Goal: Task Accomplishment & Management: Complete application form

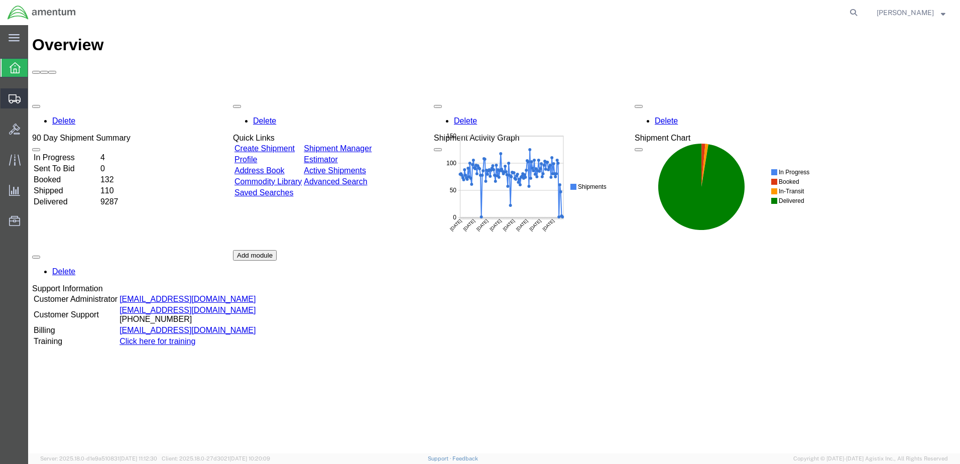
click at [0, 0] on span "Create from Template" at bounding box center [0, 0] width 0 height 0
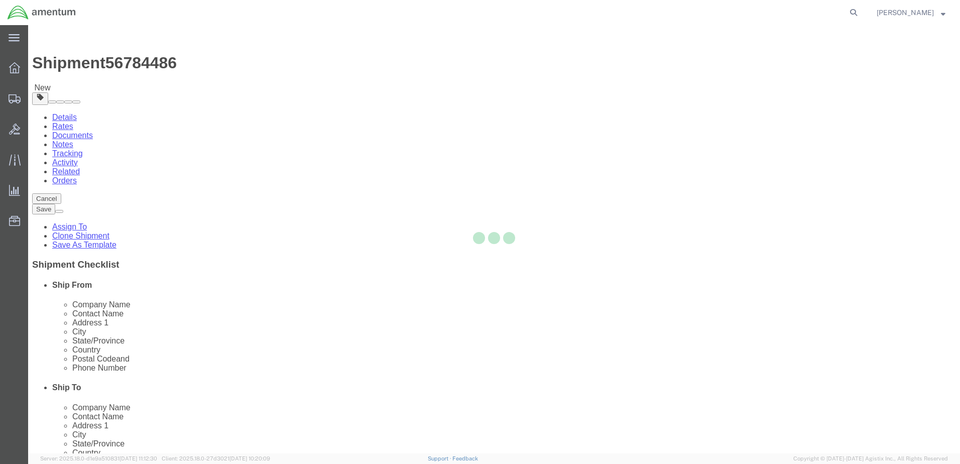
select select "49831"
select select
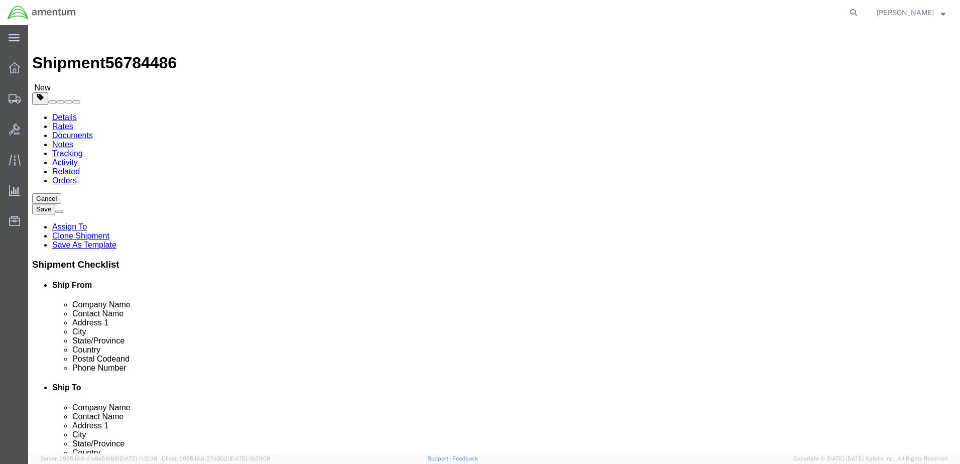
drag, startPoint x: 224, startPoint y: 207, endPoint x: 162, endPoint y: 209, distance: 62.3
click input "[PERSON_NAME]"
type input "R"
type input "d"
type input "[PERSON_NAME]"
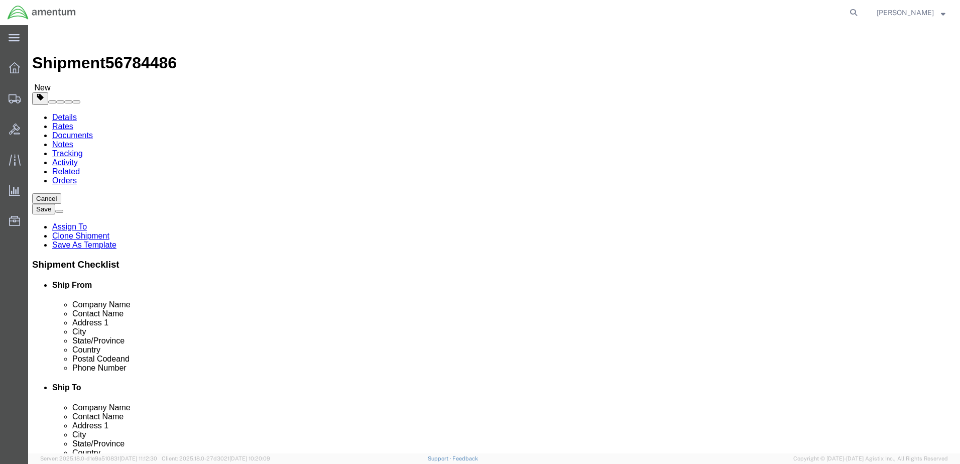
click input "[PHONE_NUMBER]"
type input "[PHONE_NUMBER]"
drag, startPoint x: 574, startPoint y: 207, endPoint x: 464, endPoint y: 208, distance: 110.0
click div "Contact Name CBP0042045"
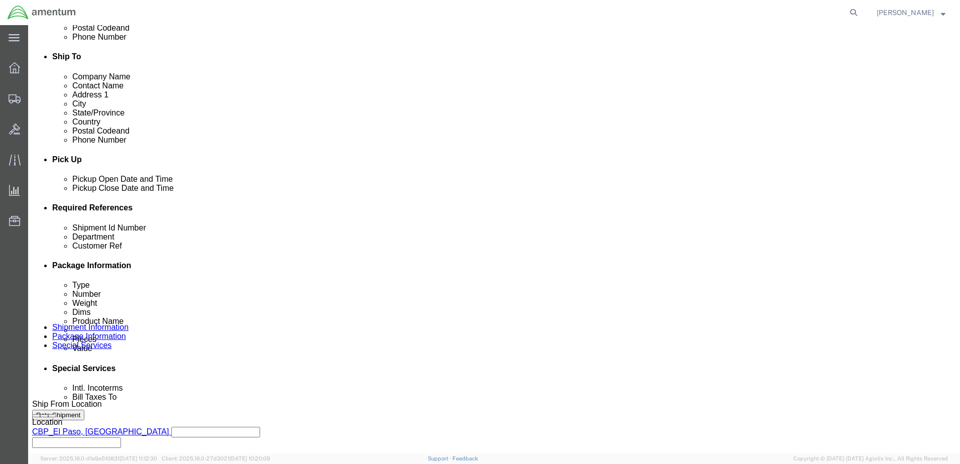
scroll to position [352, 0]
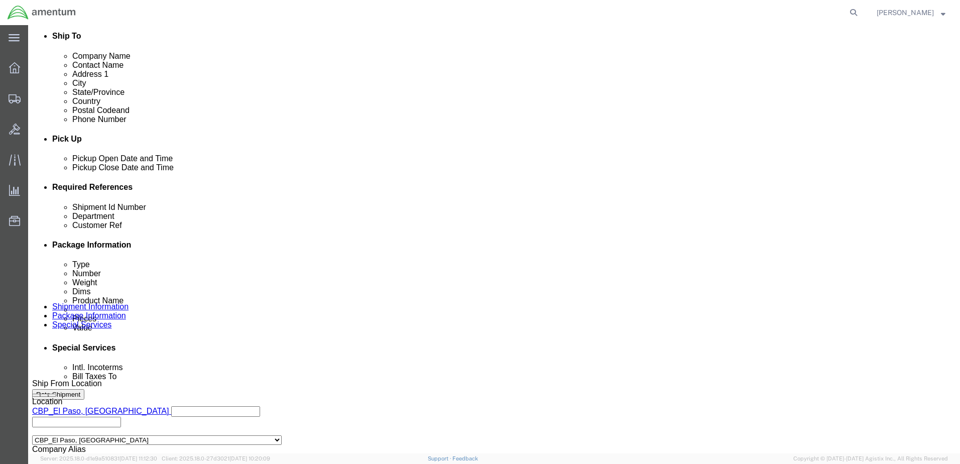
type input "CBP0043807,809-812,815"
drag, startPoint x: 183, startPoint y: 262, endPoint x: 89, endPoint y: 278, distance: 95.2
click div "Shipment Id Number CBP0042045"
paste input "3807,809-812,81"
type input "CBP0043807,809-812,815"
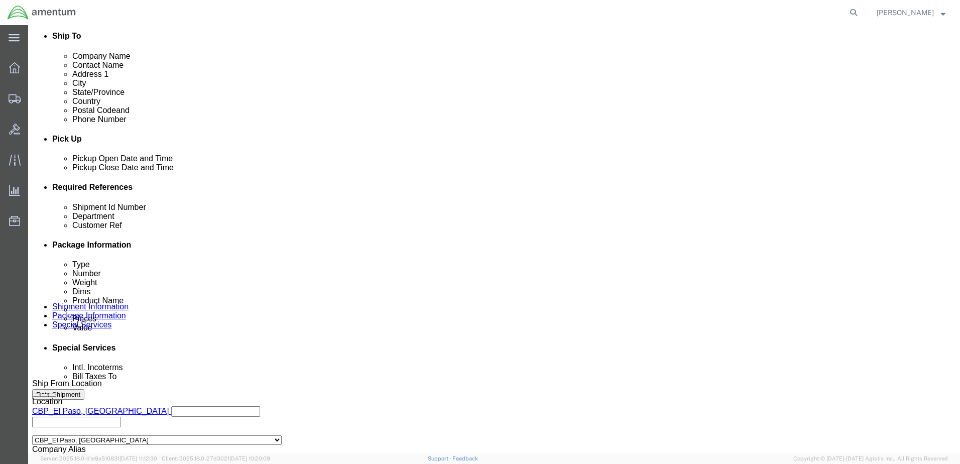
drag, startPoint x: 414, startPoint y: 269, endPoint x: 345, endPoint y: 272, distance: 69.4
click div "Select Account Type Activity ID Airline Appointment Number ASN Batch Request # …"
paste input "3807,809-812,81"
type input "CBP0043807,809-812,815"
click select "Select Account Type Activity ID Airline Appointment Number ASN Batch Request # …"
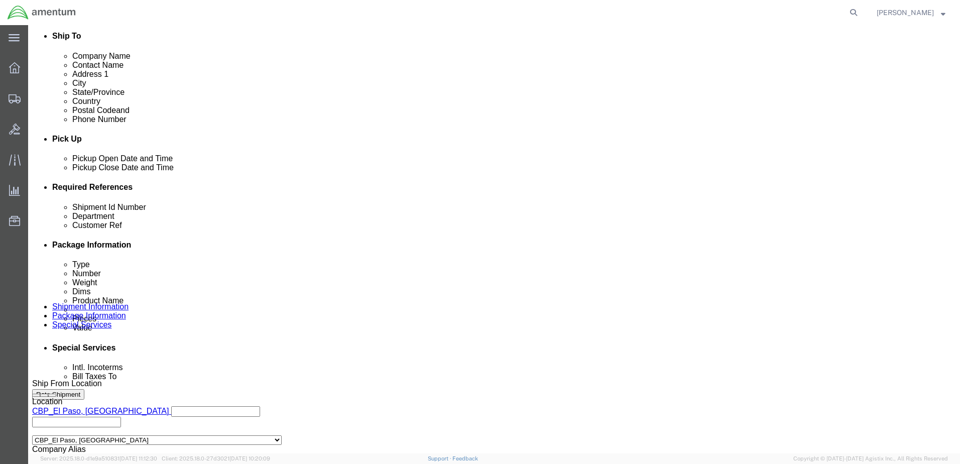
click select "Select Account Type Activity ID Airline Appointment Number ASN Batch Request # …"
drag, startPoint x: 418, startPoint y: 285, endPoint x: 365, endPoint y: 283, distance: 52.8
click input "CBP0042045"
paste input "3807,809-812,81"
type input "CBP0043807,809-812,815"
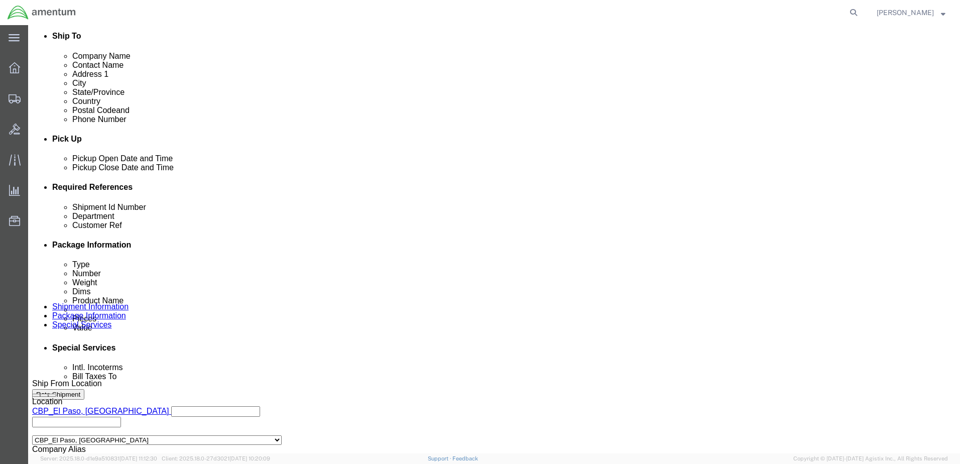
drag, startPoint x: 654, startPoint y: 290, endPoint x: 535, endPoint y: 290, distance: 118.0
click div "Customer Ref CBP0042045"
paste input "3807,809-812,81"
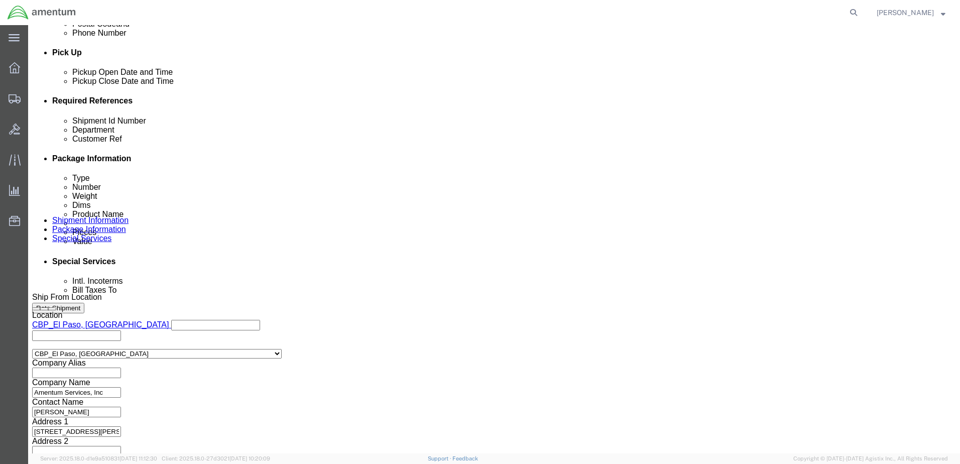
scroll to position [453, 0]
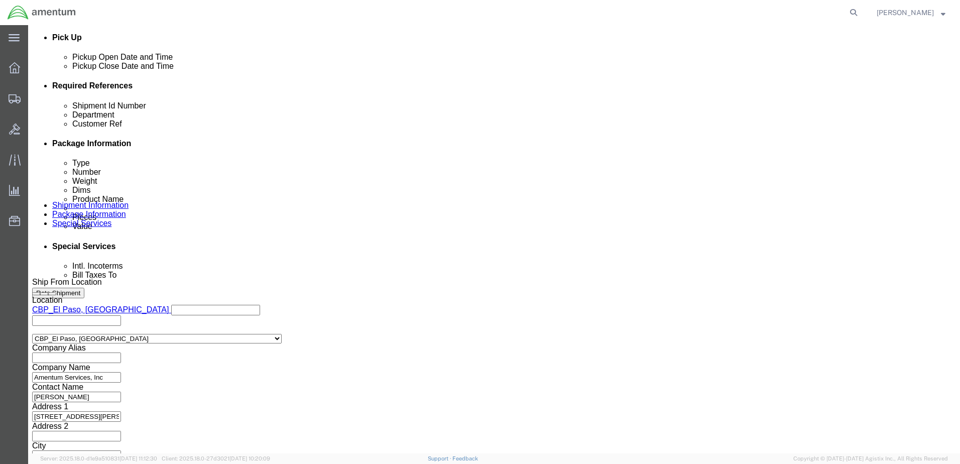
type input "CBP0043807,809-812,815"
click button "Continue"
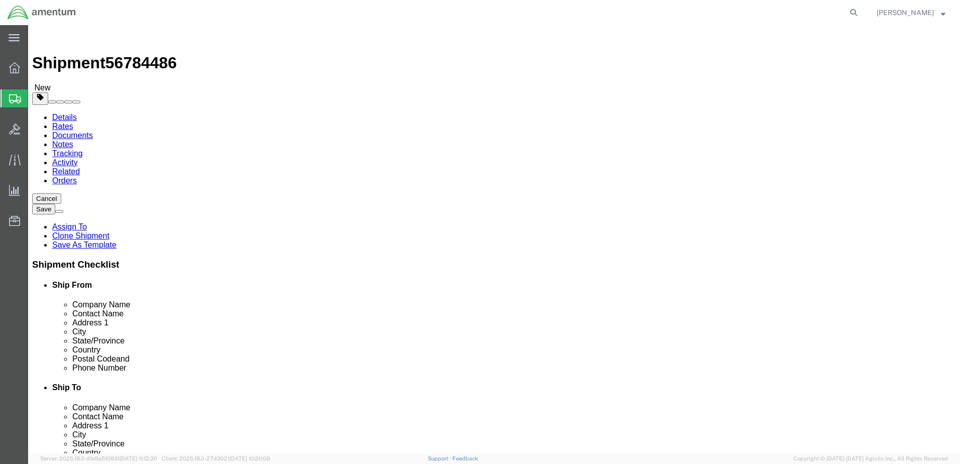
click link "Add Package"
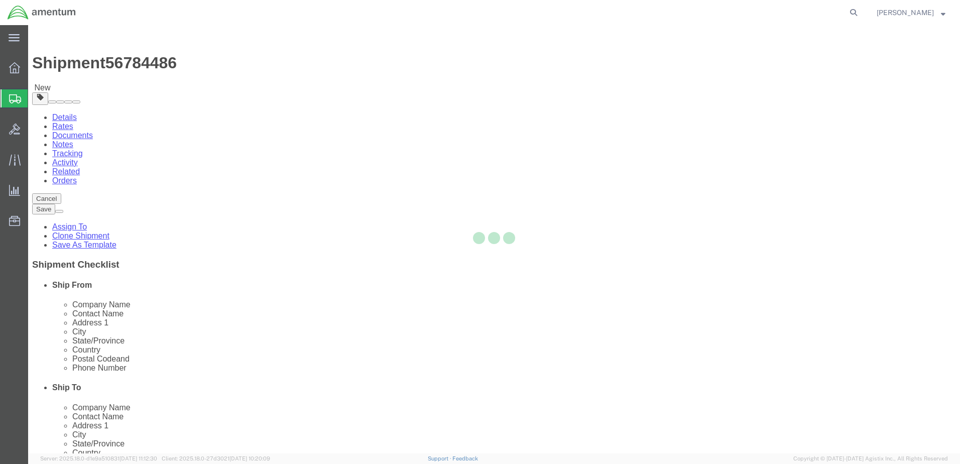
select select "CBOX"
select select "YRPK"
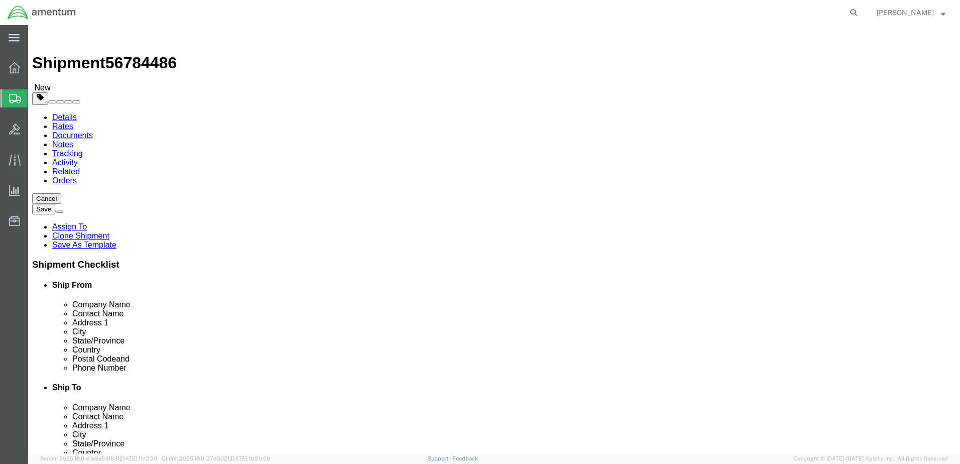
click span
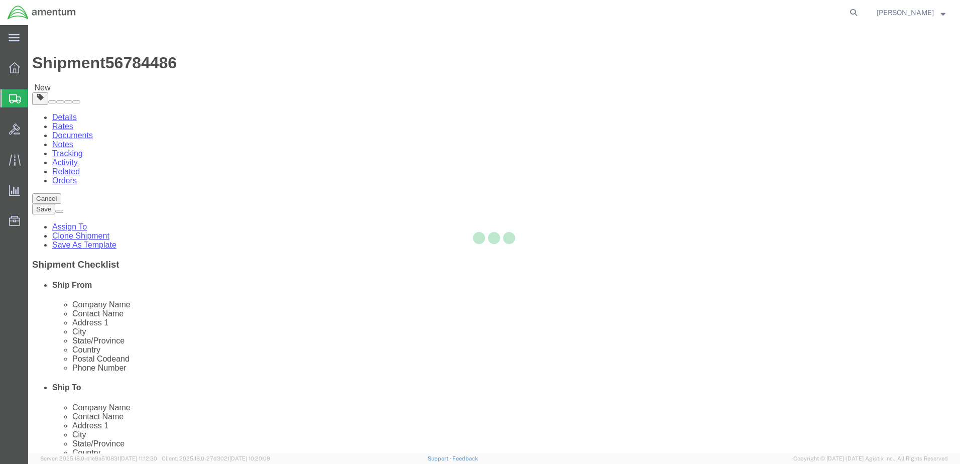
select select "CBOX"
select select "YRPK"
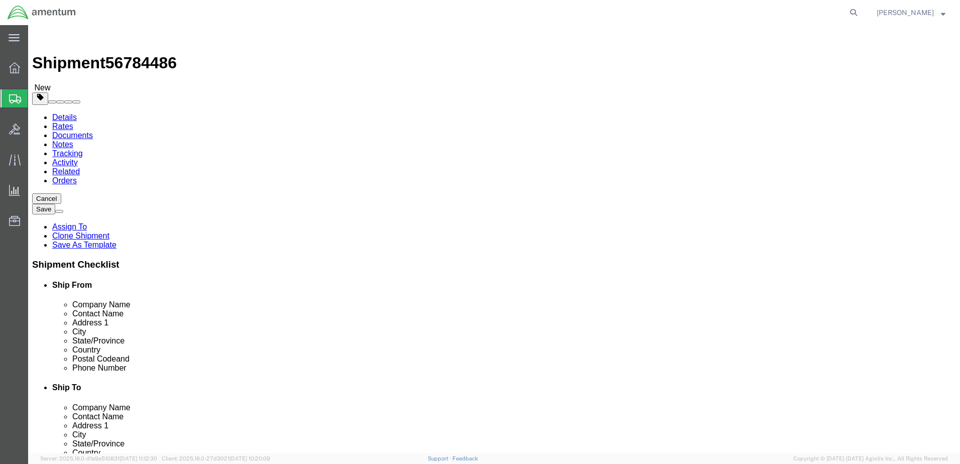
click span
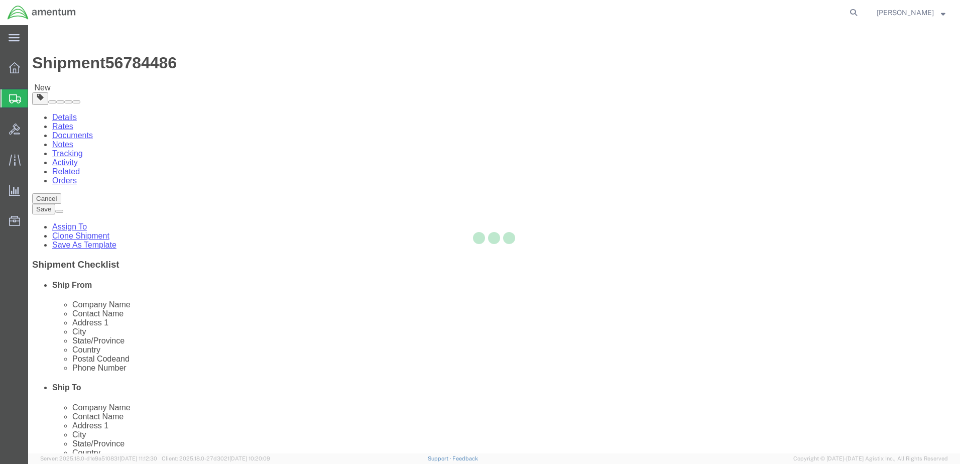
select select "CBOX"
select select "YRPK"
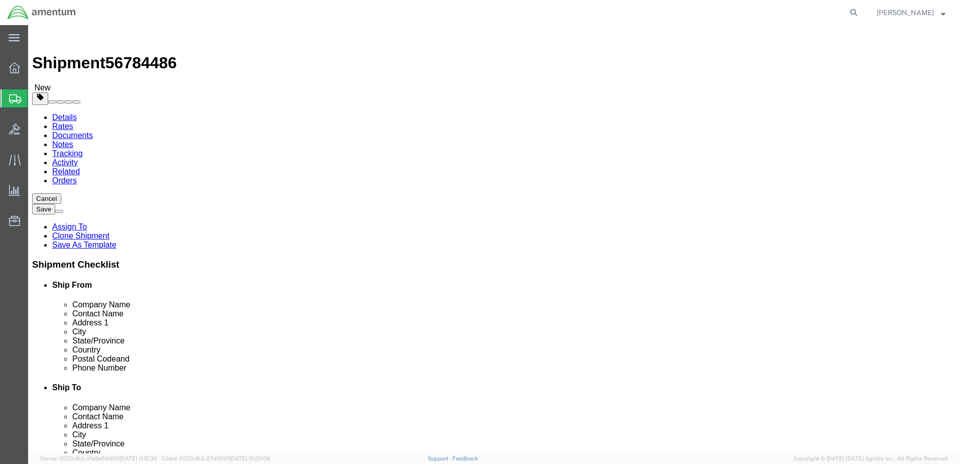
click span
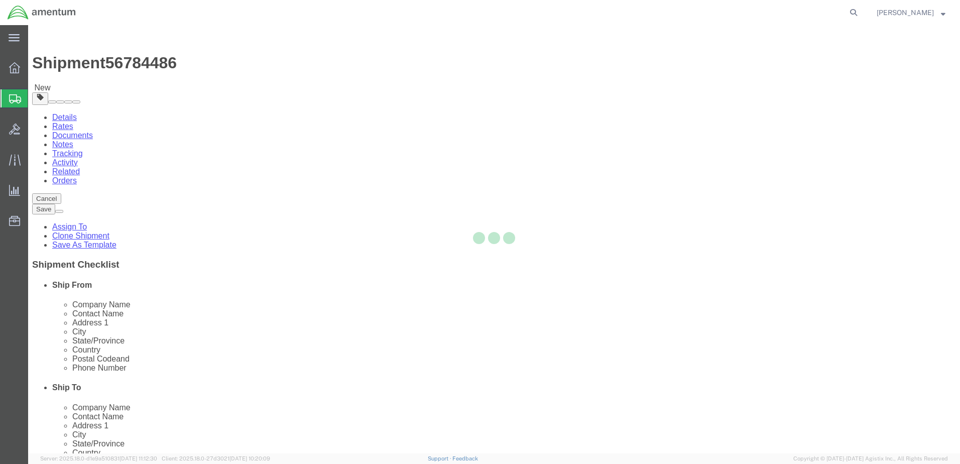
select select "CBOX"
select select "YRPK"
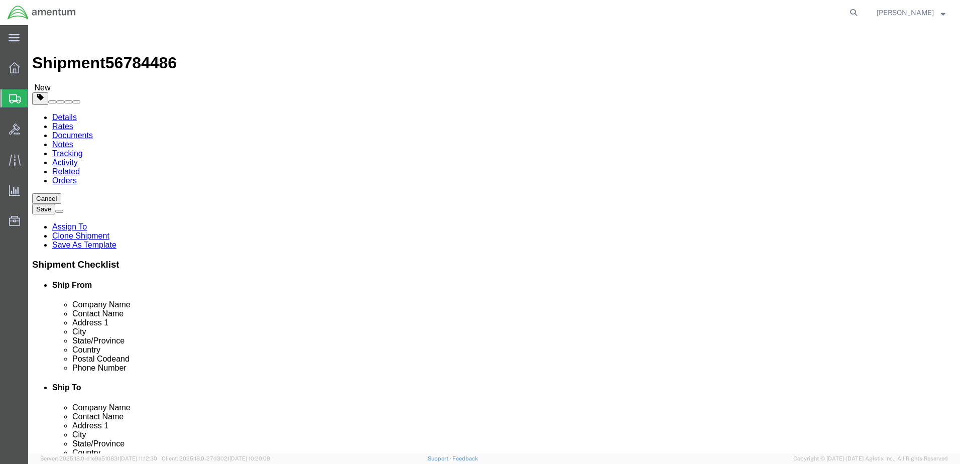
click span
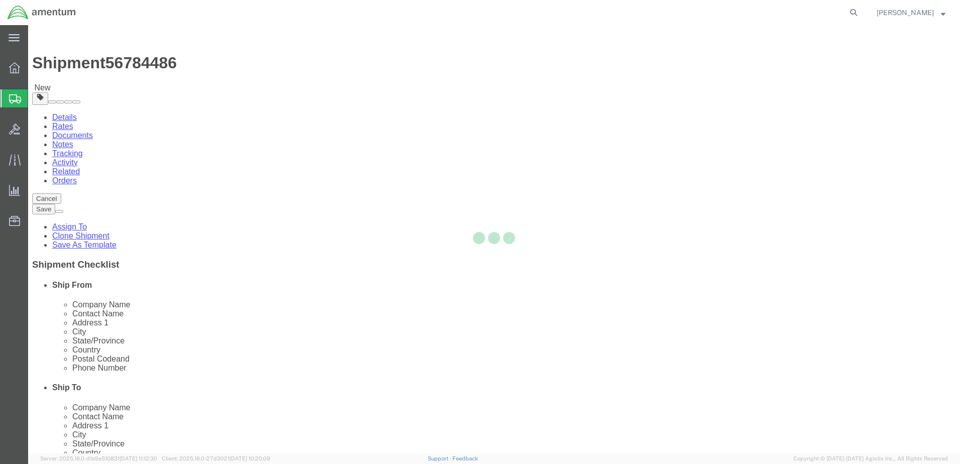
select select "CBOX"
select select "YRPK"
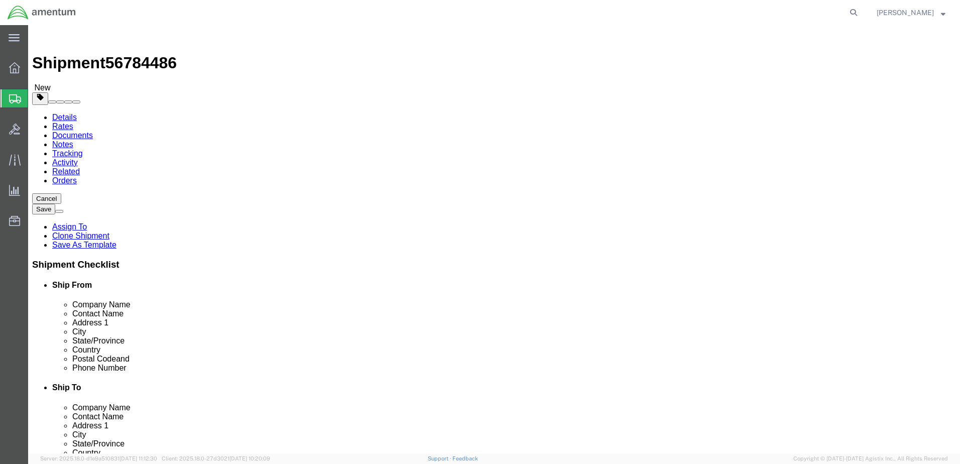
drag, startPoint x: 119, startPoint y: 213, endPoint x: 92, endPoint y: 214, distance: 26.6
click div "Dimensions Length 28.00 x Width 15.00 x Height 15.00 Select cm ft in"
type input "10"
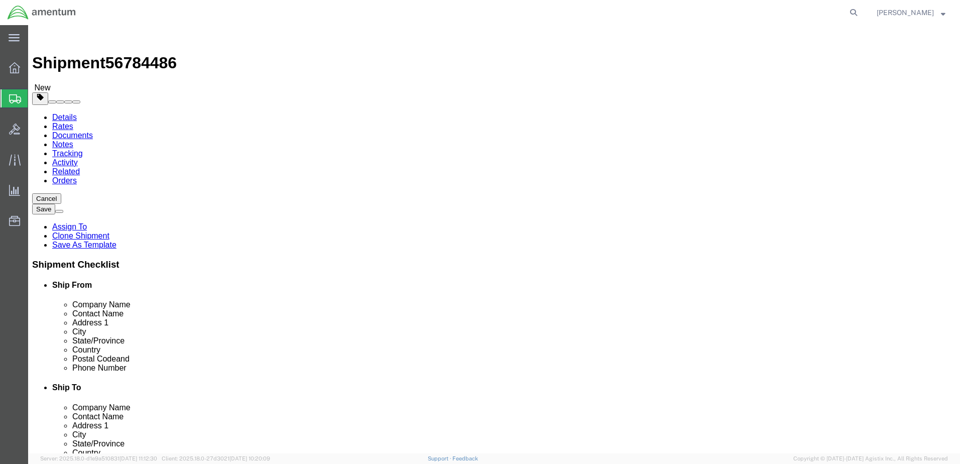
type input "5"
click select "Select Bale(s) Basket(s) Bolt(s) Bottle(s) Buckets Bulk Bundle(s) Can(s) Cardbo…"
select select "CBOX"
click select "Select Bale(s) Basket(s) Bolt(s) Bottle(s) Buckets Bulk Bundle(s) Can(s) Cardbo…"
click input "text"
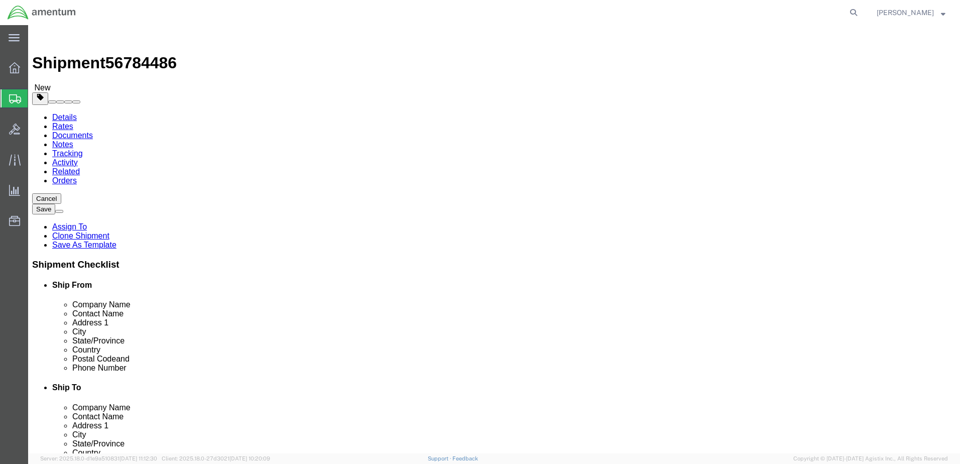
type input "10"
type input "5"
click link "Add Content"
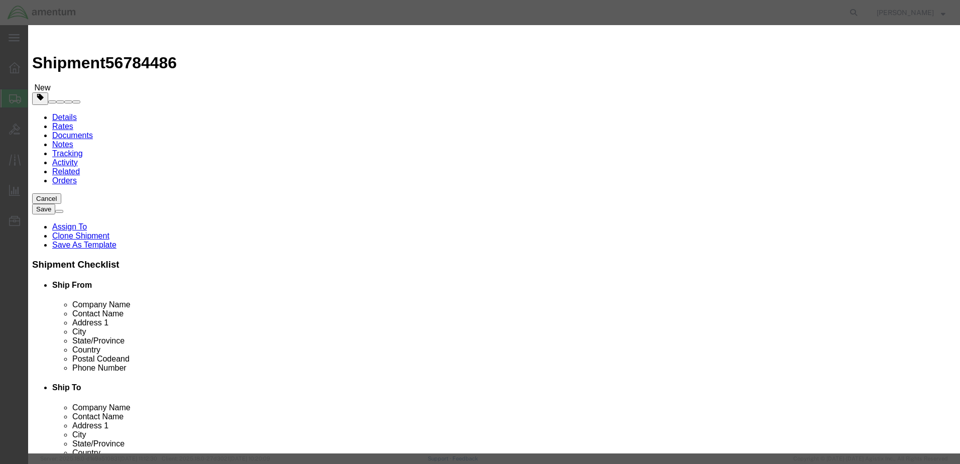
click input "text"
type input "AC PART"
select select "US"
click input "0"
type input "1"
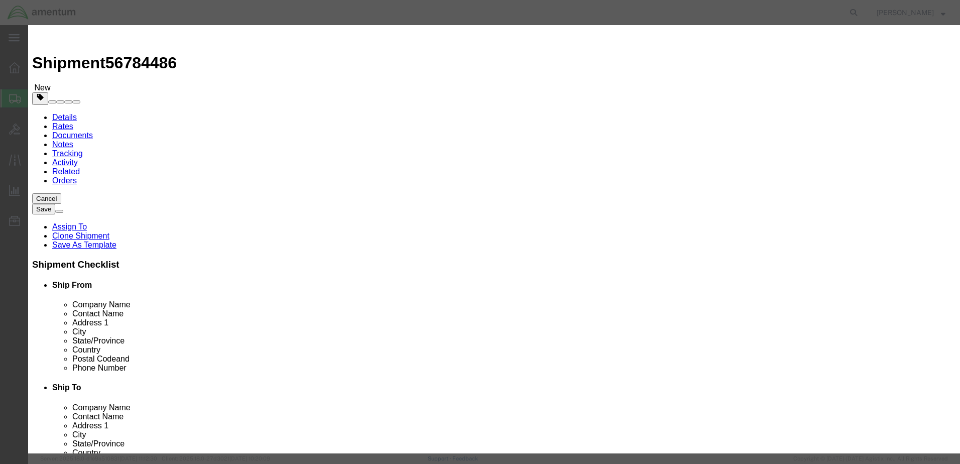
type input "500"
click button "Save & Close"
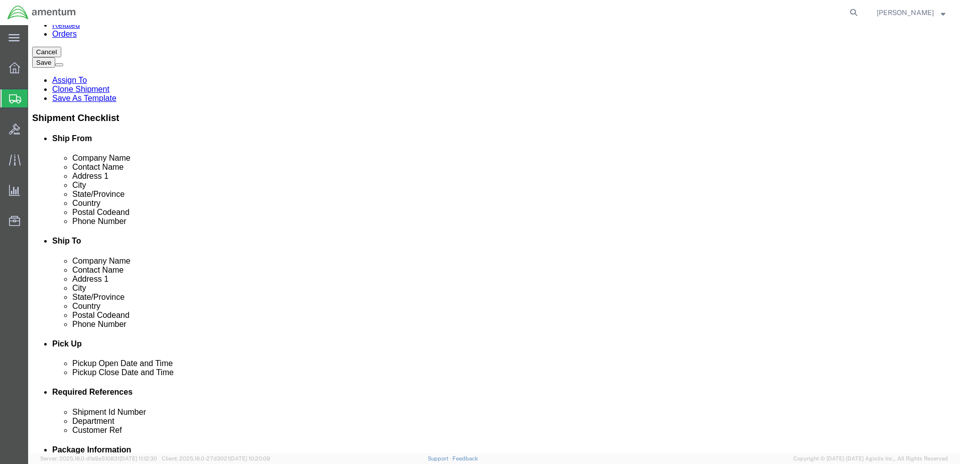
scroll to position [151, 0]
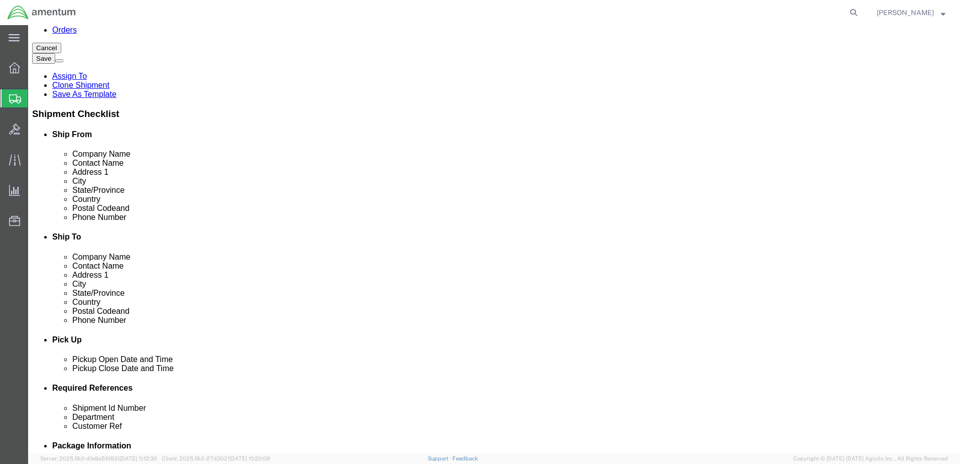
click select "Select Bale(s) Basket(s) Bolt(s) Bottle(s) Buckets Bulk Bundle(s) Can(s) Cardbo…"
select select "CBOX"
click select "Select Bale(s) Basket(s) Bolt(s) Bottle(s) Buckets Bulk Bundle(s) Can(s) Cardbo…"
click input "text"
type input "10"
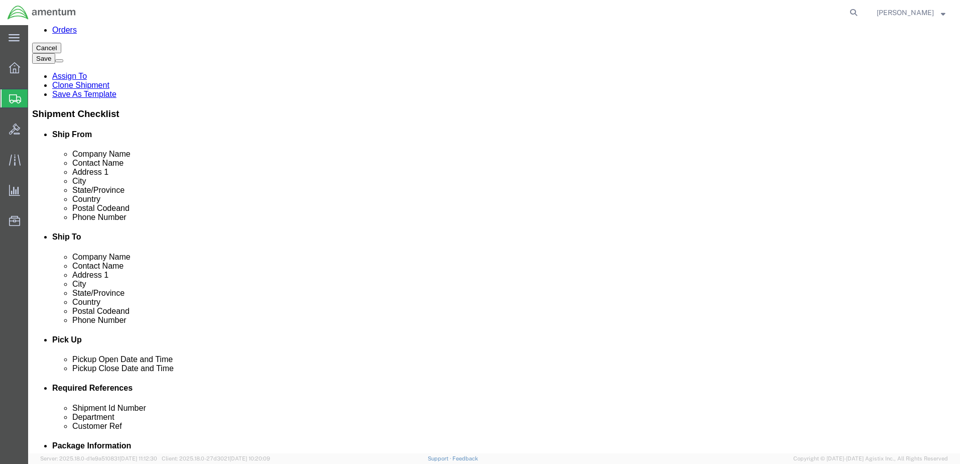
type input "10"
type input "5"
click link "Add Content"
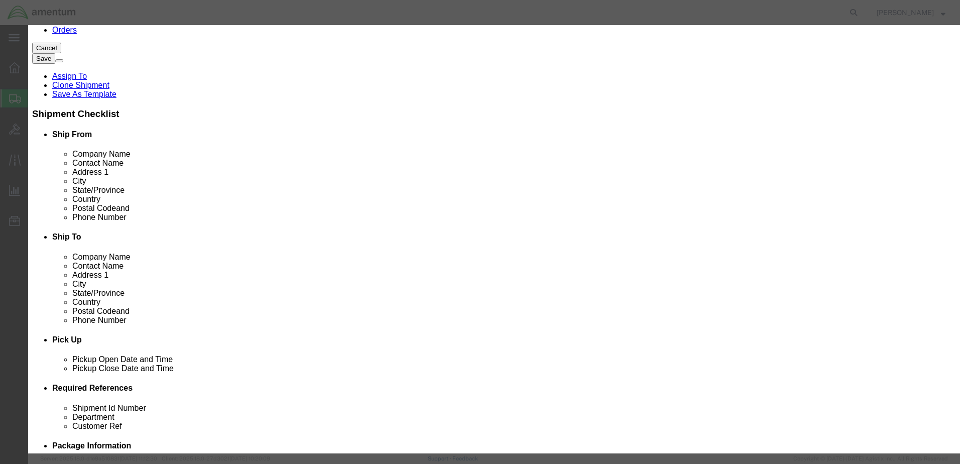
click input "text"
type input "AC PART"
select select "US"
click input "0"
type input "1"
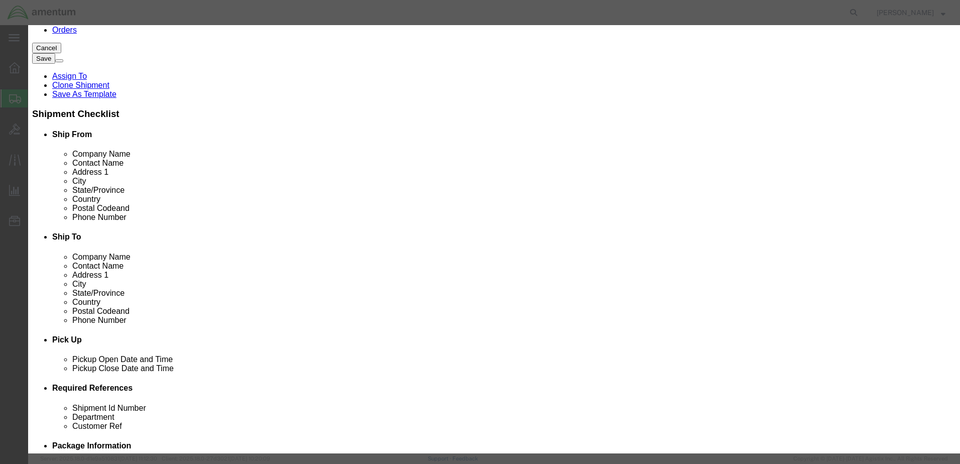
type input "500"
click button "Save & Close"
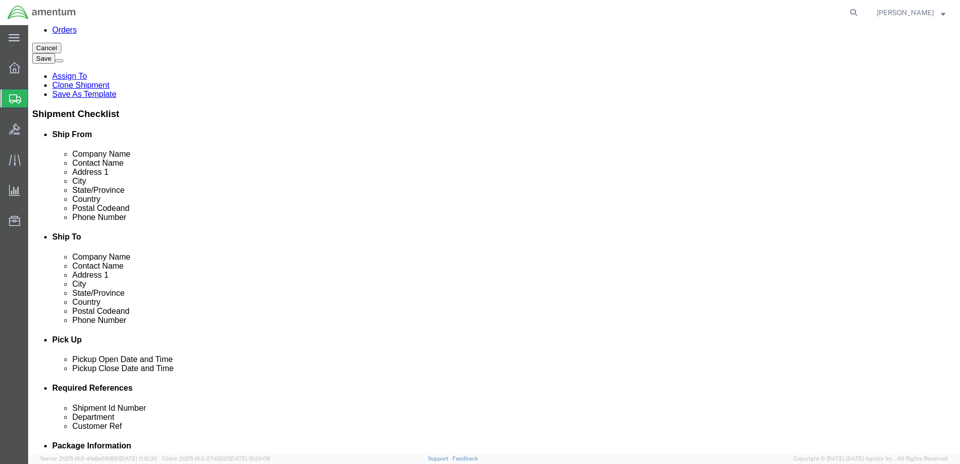
click select "Select Bale(s) Basket(s) Bolt(s) Bottle(s) Buckets Bulk Bundle(s) Can(s) Cardbo…"
select select "CBOX"
click select "Select Bale(s) Basket(s) Bolt(s) Bottle(s) Buckets Bulk Bundle(s) Can(s) Cardbo…"
click input "text"
type input "10"
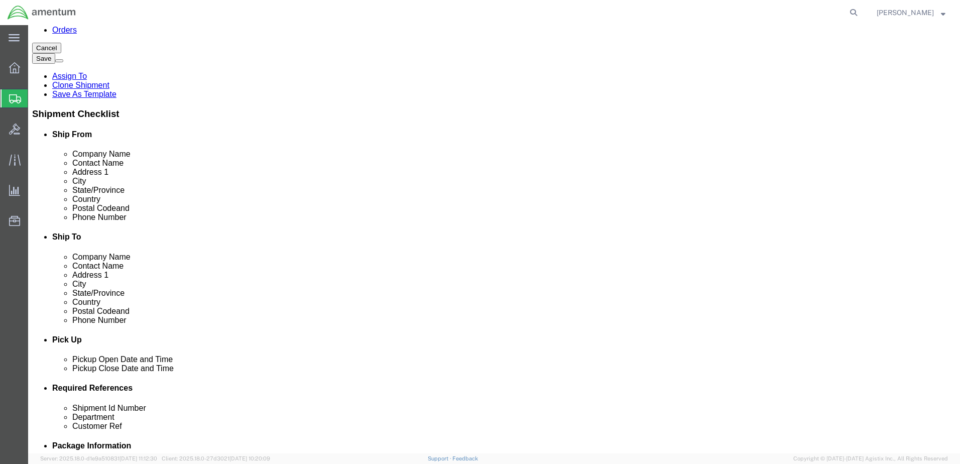
type input "10"
type input "5"
click span
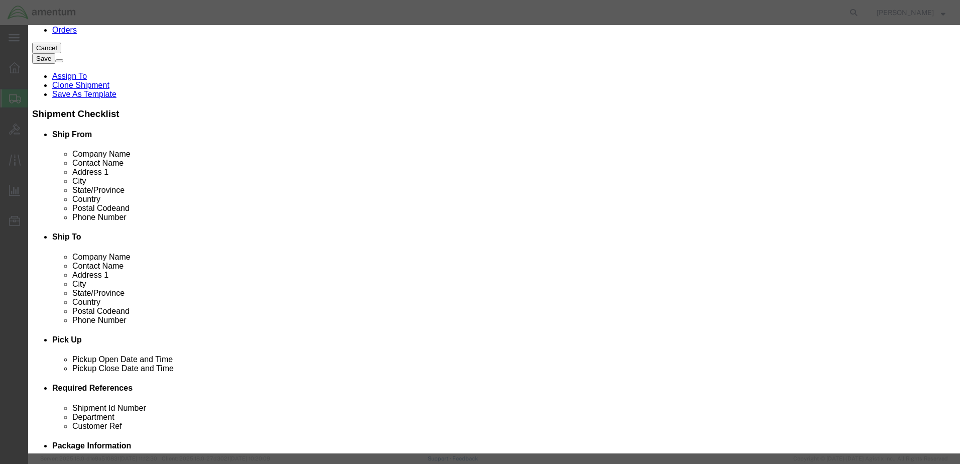
click input "text"
type input "AC PART"
select select "US"
drag, startPoint x: 316, startPoint y: 97, endPoint x: 282, endPoint y: 96, distance: 34.2
click input "0"
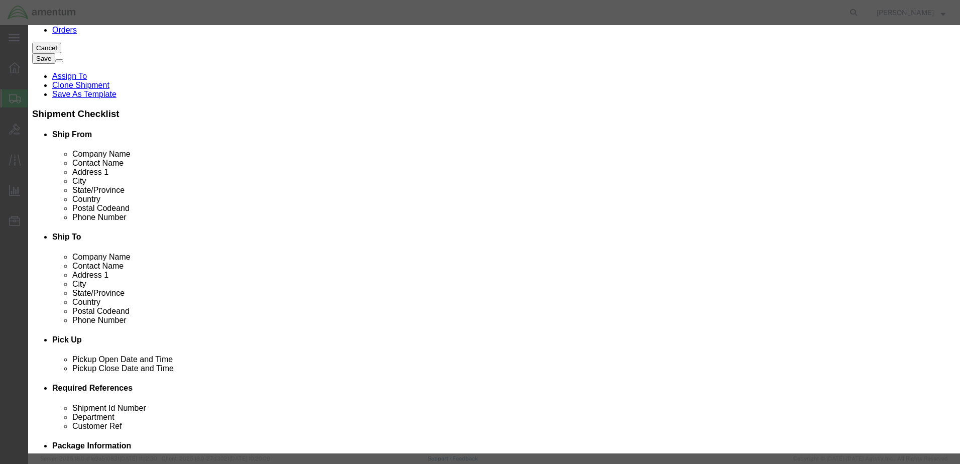
type input "1"
type input "500"
click button "Save & Close"
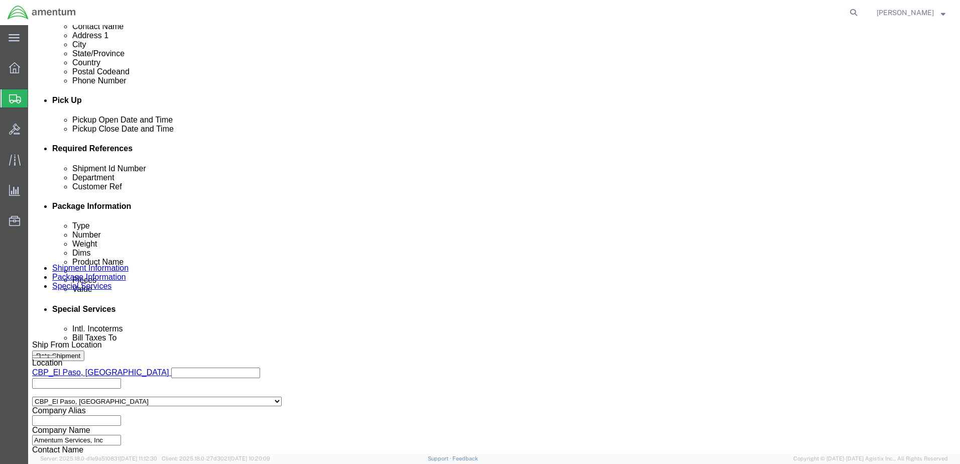
scroll to position [402, 0]
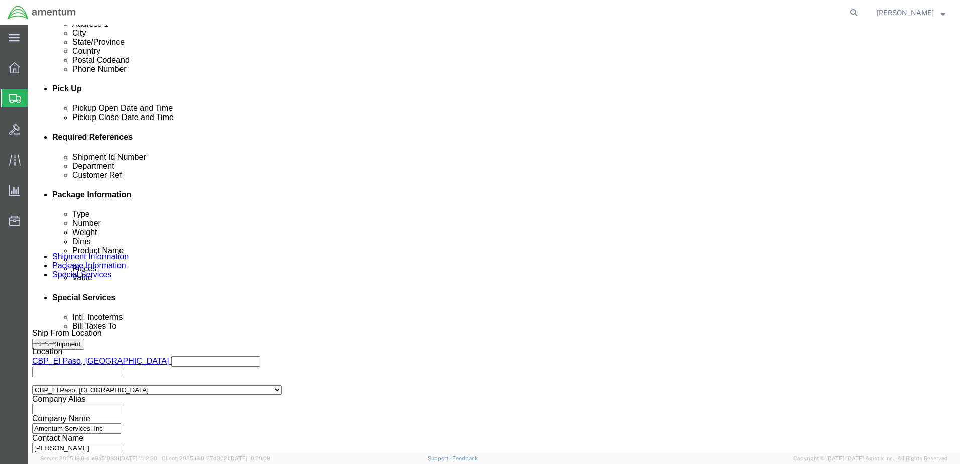
click select "Select Bale(s) Basket(s) Bolt(s) Bottle(s) Buckets Bulk Bundle(s) Can(s) Cardbo…"
select select "CBOX"
click select "Select Bale(s) Basket(s) Bolt(s) Bottle(s) Buckets Bulk Bundle(s) Can(s) Cardbo…"
click input "text"
type input "5"
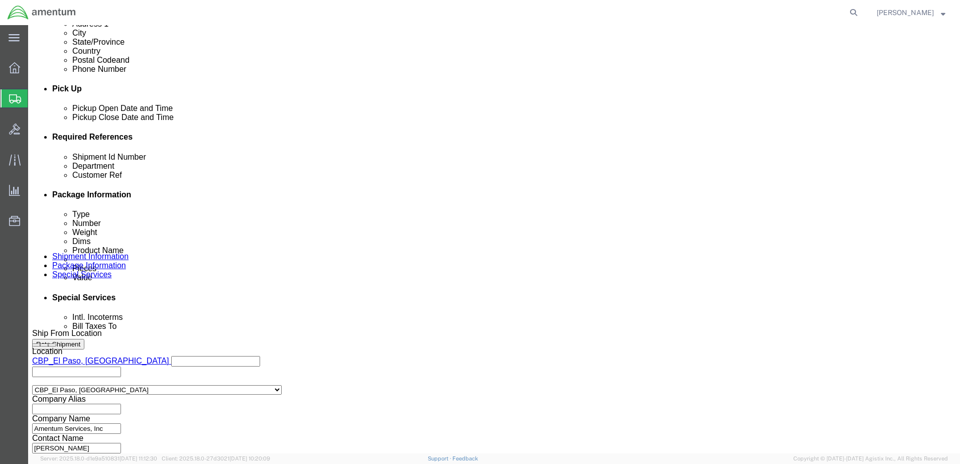
type input "5"
type input "10"
type input "5"
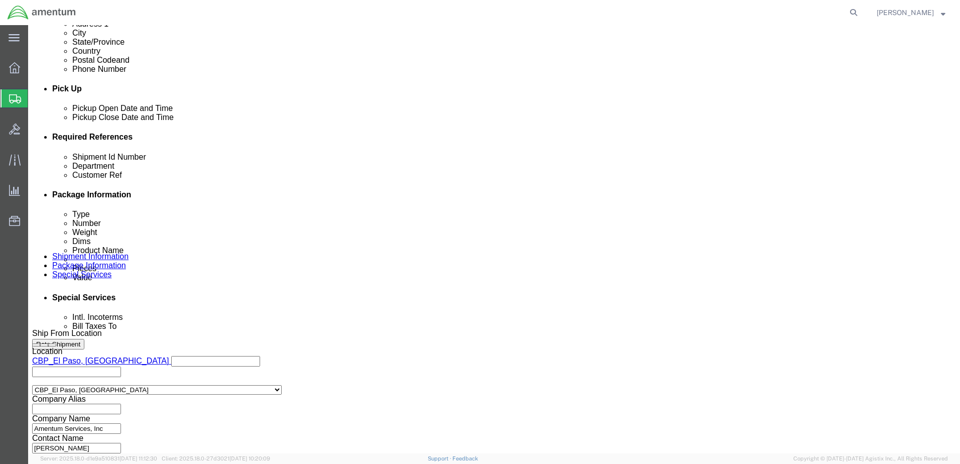
click link "Add Content"
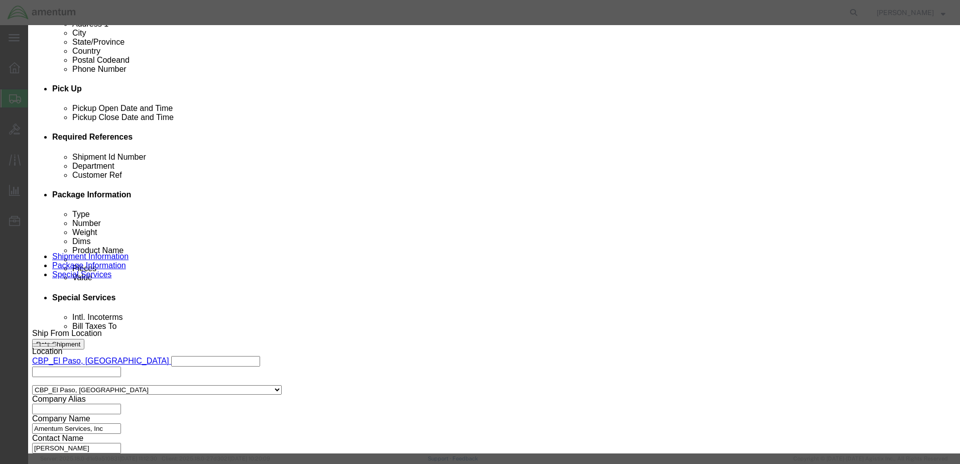
click input "text"
type input "AC PART"
select select "US"
drag, startPoint x: 300, startPoint y: 97, endPoint x: 278, endPoint y: 98, distance: 22.1
click div "Pieces 0 Select Bag Barrels 100Board Feet Bottle Box Blister Pack Carats Can Ca…"
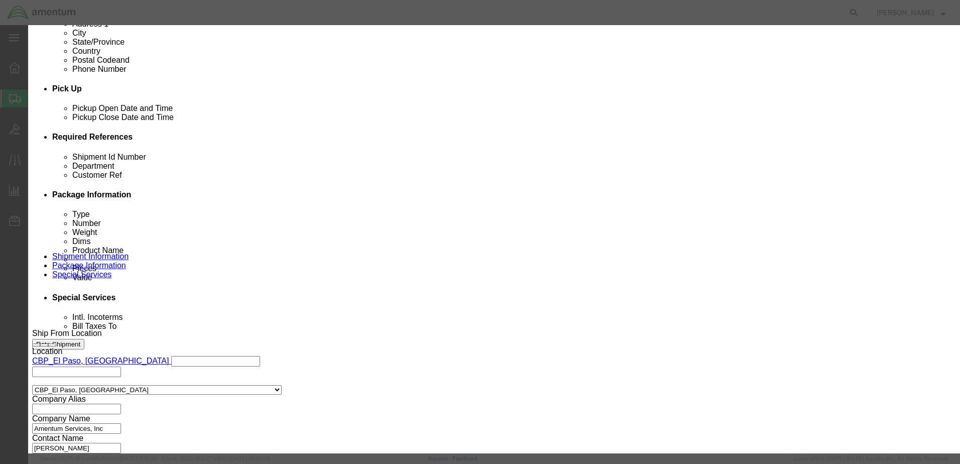
type input "1"
type input "500"
click button "Save & Close"
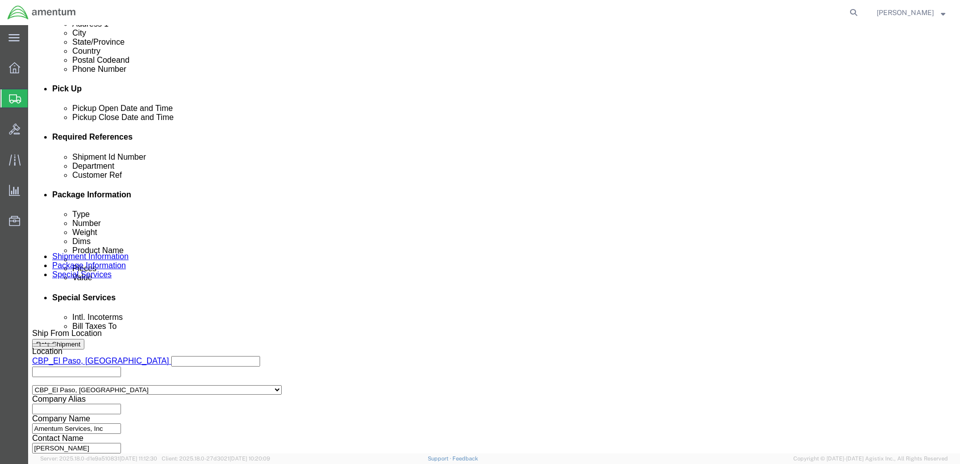
click select "Select Bale(s) Basket(s) Bolt(s) Bottle(s) Buckets Bulk Bundle(s) Can(s) Cardbo…"
select select "CBOX"
click select "Select Bale(s) Basket(s) Bolt(s) Bottle(s) Buckets Bulk Bundle(s) Can(s) Cardbo…"
click input "text"
type input "10"
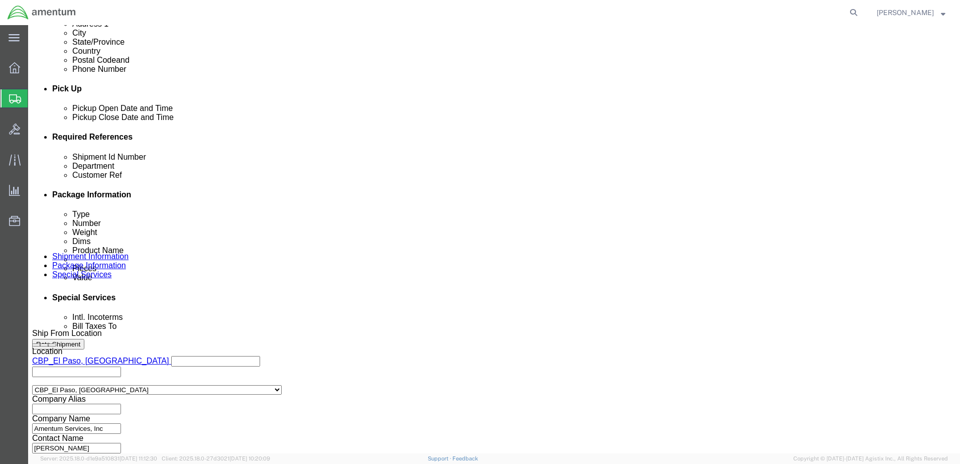
type input "10"
type input "5"
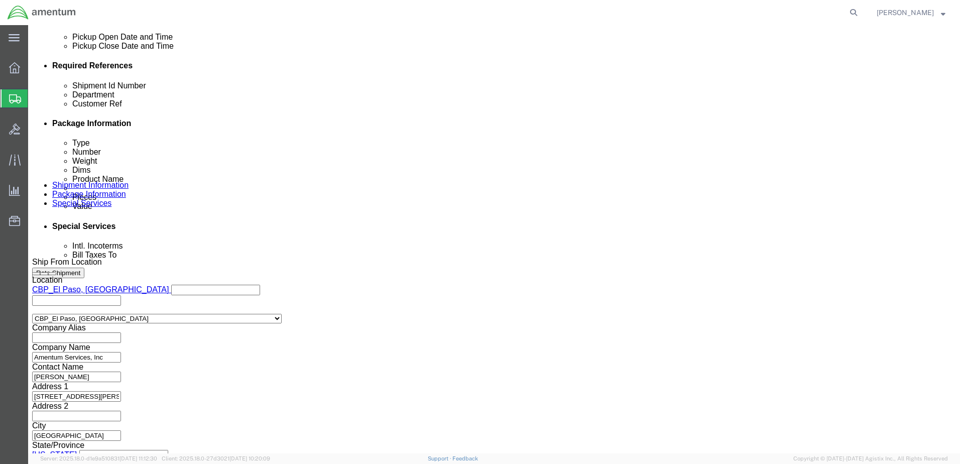
scroll to position [502, 0]
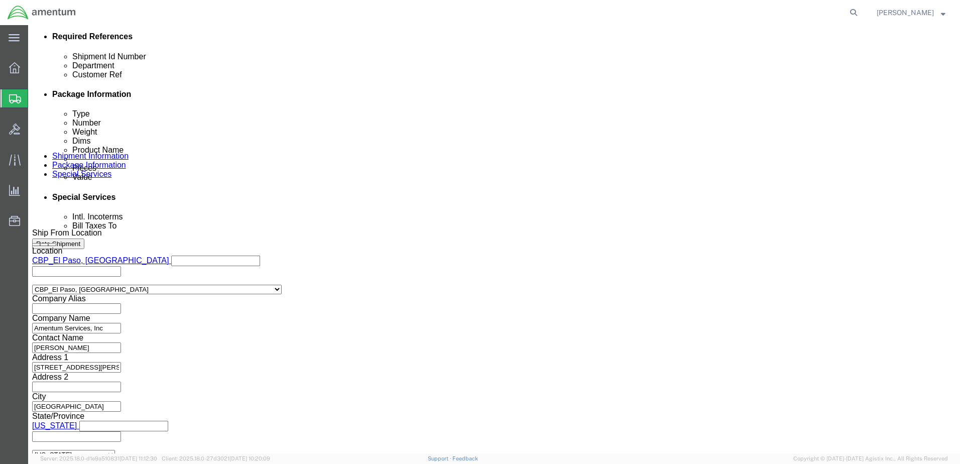
click span
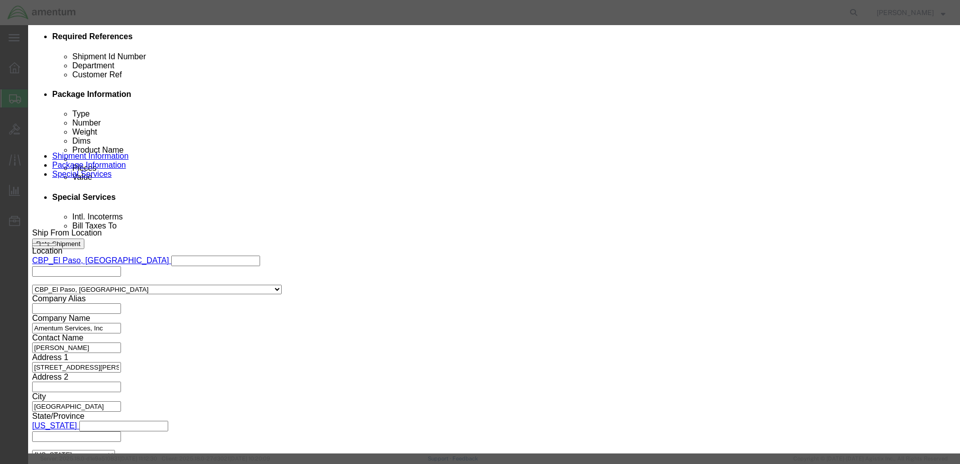
click input "text"
type input "AC PART"
select select "US"
click input "0"
type input "1"
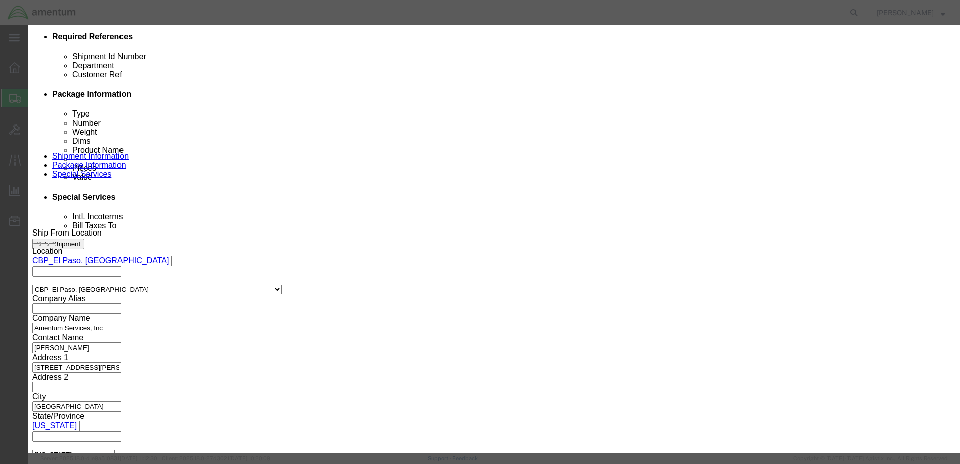
type input "500"
select select "USD"
click button "Save & Close"
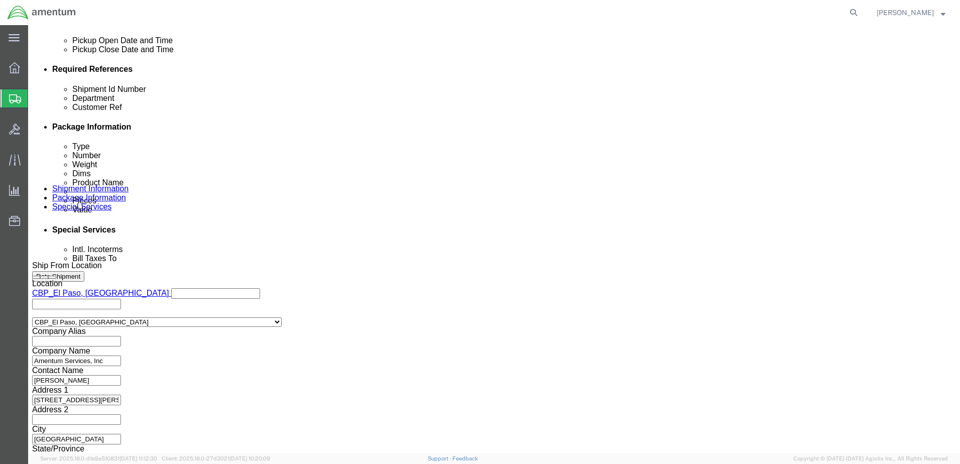
scroll to position [452, 0]
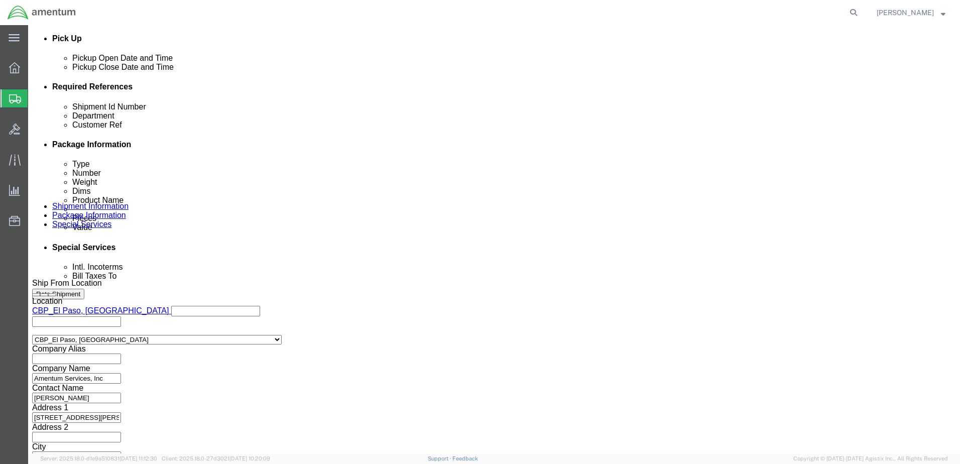
click button "Rate Shipment"
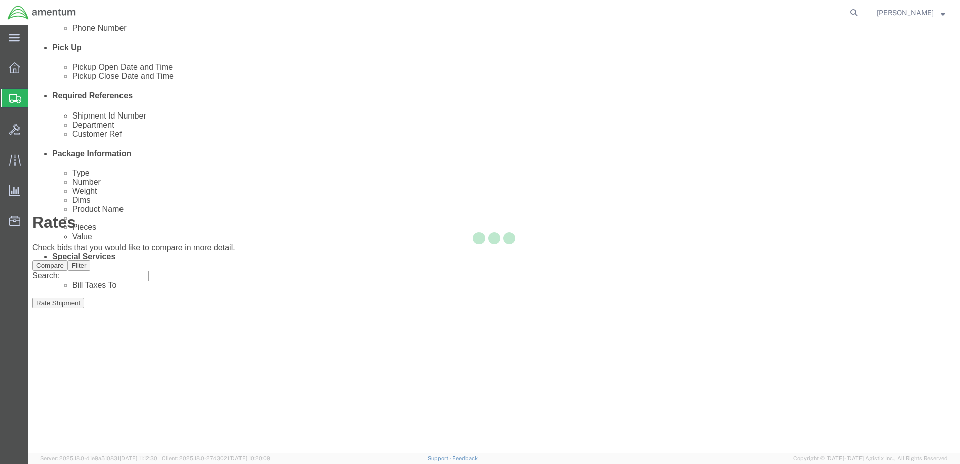
scroll to position [37, 0]
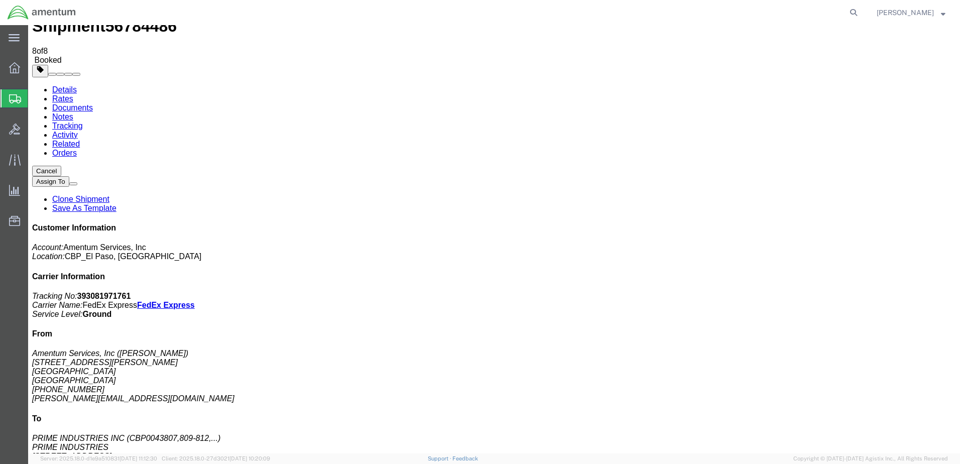
scroll to position [0, 0]
